Goal: Contribute content

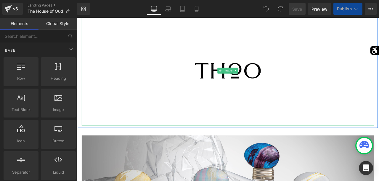
scroll to position [78, 0]
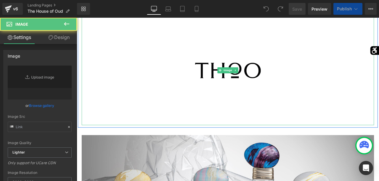
click at [114, 130] on div at bounding box center [256, 80] width 346 height 130
type input "[URL][DOMAIN_NAME]"
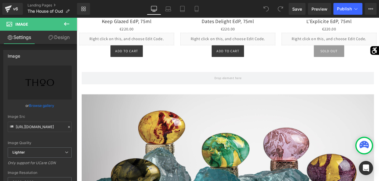
scroll to position [744, 0]
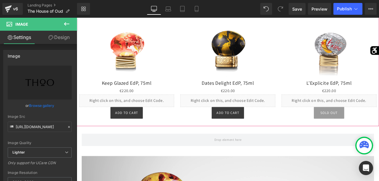
click at [256, 14] on span "Carousel" at bounding box center [255, 10] width 21 height 9
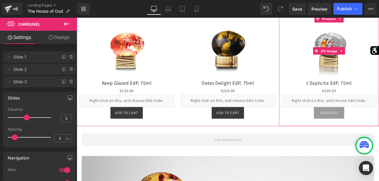
click at [375, 82] on img at bounding box center [375, 56] width 67 height 67
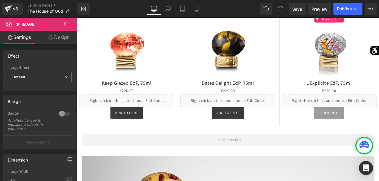
click at [377, 24] on span "Product" at bounding box center [375, 19] width 19 height 9
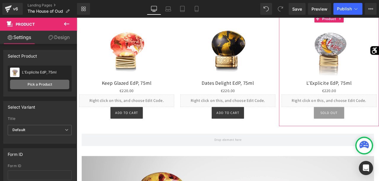
click at [40, 86] on link "Pick a Product" at bounding box center [39, 84] width 59 height 9
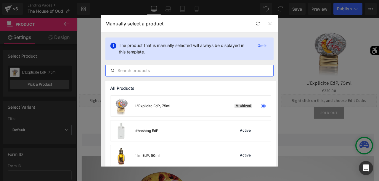
click at [158, 71] on input "text" at bounding box center [189, 70] width 167 height 7
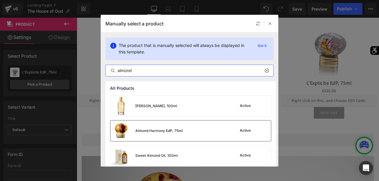
type input "almond"
click at [161, 128] on div "Almond Harmony EdP, 75ml" at bounding box center [146, 131] width 72 height 21
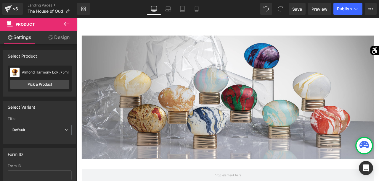
scroll to position [192, 0]
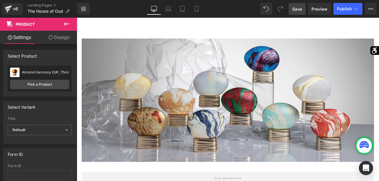
click at [298, 12] on span "Save" at bounding box center [297, 9] width 10 height 6
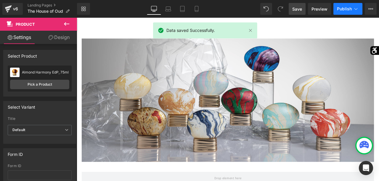
click at [346, 9] on span "Publish" at bounding box center [344, 9] width 15 height 5
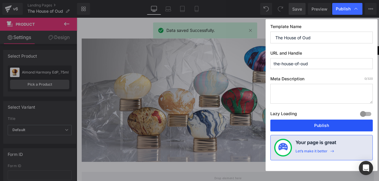
click at [321, 124] on button "Publish" at bounding box center [321, 126] width 102 height 12
